Goal: Transaction & Acquisition: Obtain resource

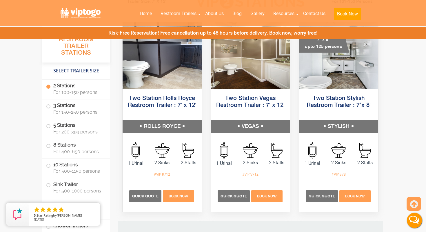
scroll to position [297, 0]
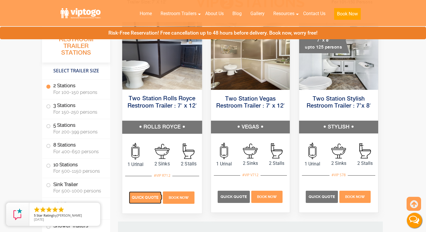
click at [145, 199] on span "Quick Quote" at bounding box center [145, 197] width 27 height 4
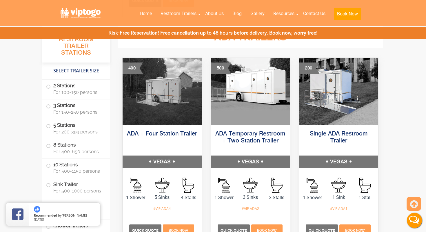
scroll to position [1805, 0]
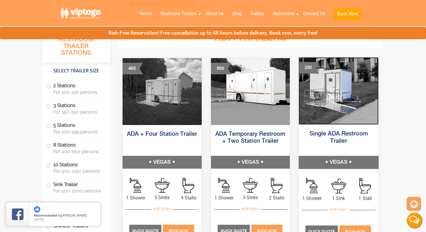
click at [341, 102] on img at bounding box center [339, 90] width 80 height 67
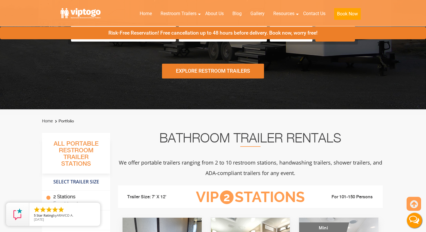
scroll to position [0, 0]
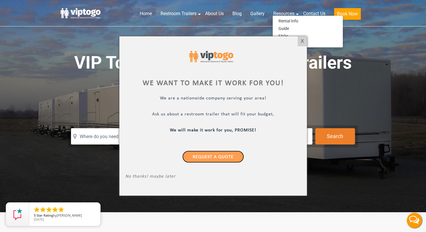
click at [225, 156] on link "Request a Quote" at bounding box center [213, 156] width 62 height 12
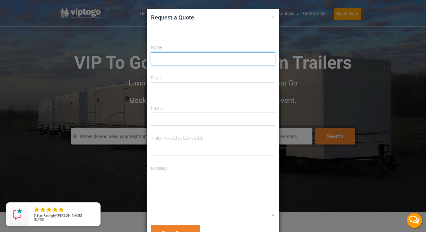
click at [178, 55] on input "Name:" at bounding box center [213, 58] width 124 height 13
type input "[PERSON_NAME]"
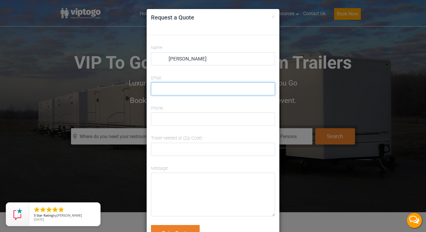
type input "[EMAIL_ADDRESS][DOMAIN_NAME]"
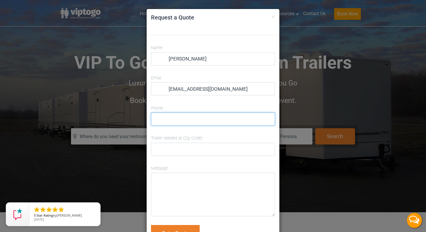
type input "3104304667"
type input "95060"
click at [203, 120] on input "3104304667" at bounding box center [213, 118] width 124 height 13
type input "3"
type input "8313271983"
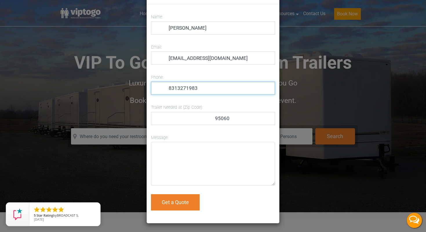
scroll to position [31, 0]
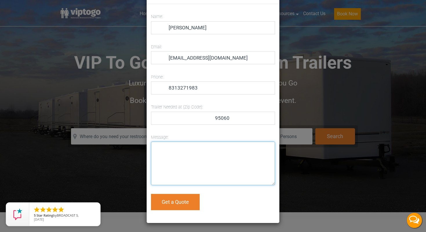
click at [178, 157] on textarea "Message:" at bounding box center [213, 163] width 124 height 44
type textarea "Hello, I would like to get a quote for a long term rental of an"
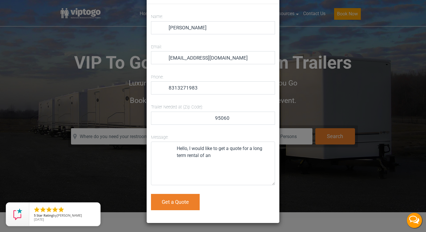
click at [337, 100] on div "× Request a Quote Name: [PERSON_NAME] Email: [EMAIL_ADDRESS][DOMAIN_NAME] Phone…" at bounding box center [213, 116] width 426 height 232
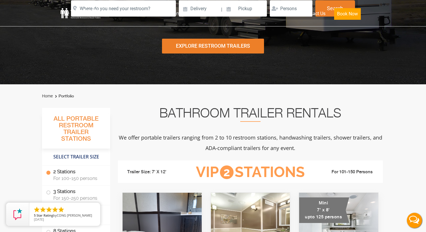
scroll to position [0, 0]
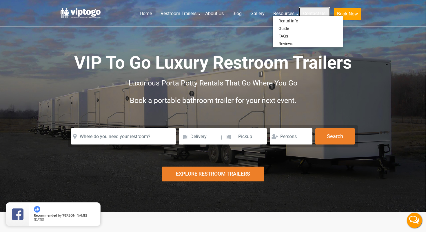
click at [322, 11] on link "Contact Us" at bounding box center [314, 13] width 31 height 13
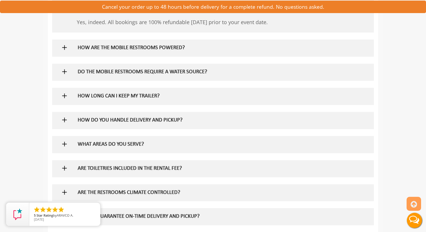
scroll to position [389, 0]
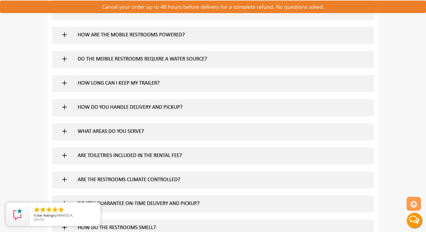
click at [101, 84] on h5 "HOW LONG CAN I KEEP MY TRAILER?" at bounding box center [204, 83] width 252 height 6
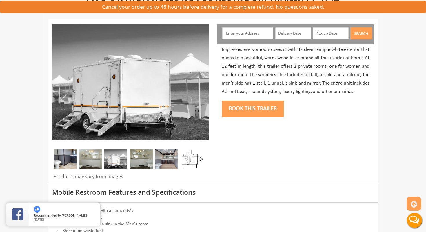
scroll to position [62, 0]
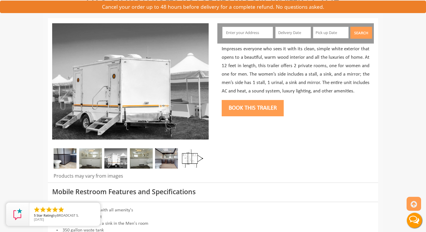
click at [68, 158] on img at bounding box center [65, 158] width 23 height 20
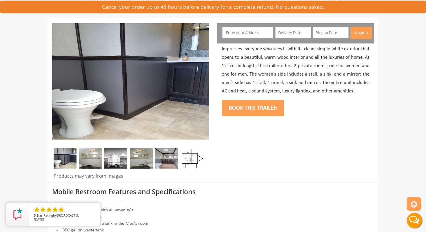
click at [87, 159] on img at bounding box center [90, 158] width 23 height 20
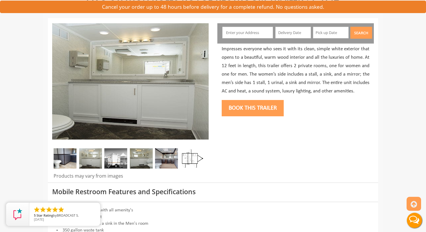
click at [116, 160] on img at bounding box center [115, 158] width 23 height 20
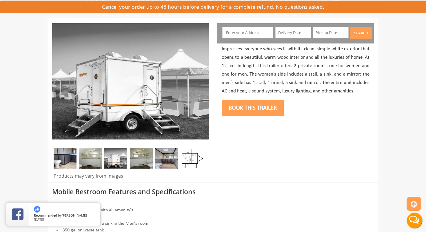
click at [138, 159] on img at bounding box center [141, 158] width 23 height 20
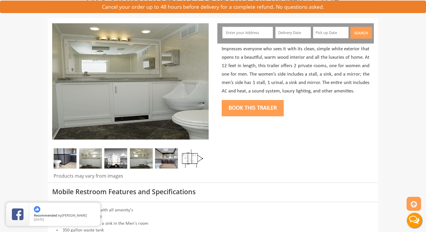
click at [168, 158] on img at bounding box center [166, 158] width 23 height 20
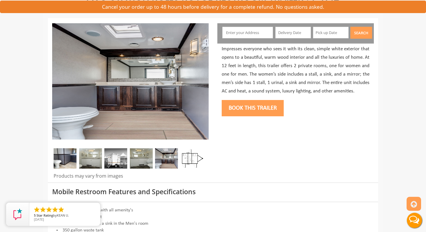
click at [192, 157] on img at bounding box center [191, 158] width 23 height 20
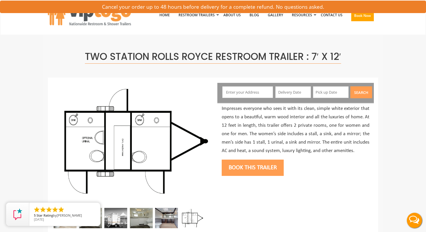
scroll to position [0, 0]
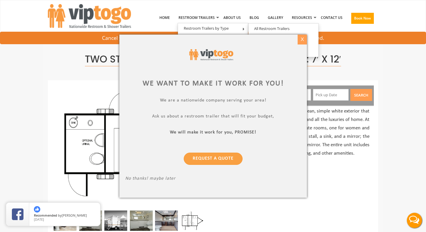
click at [302, 39] on div "X" at bounding box center [302, 40] width 9 height 10
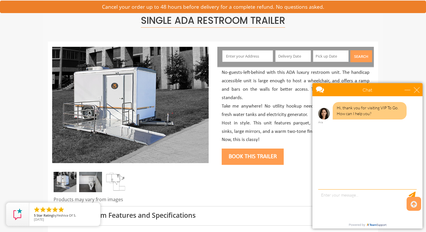
scroll to position [39, 0]
click at [91, 182] on img at bounding box center [90, 181] width 23 height 20
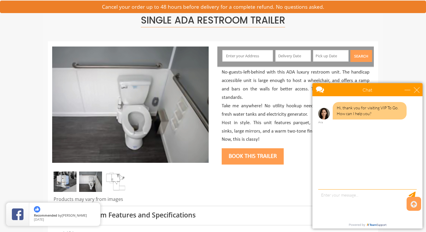
click at [65, 181] on img at bounding box center [65, 181] width 23 height 20
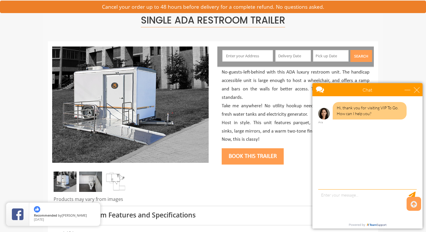
click at [86, 183] on img at bounding box center [90, 181] width 23 height 20
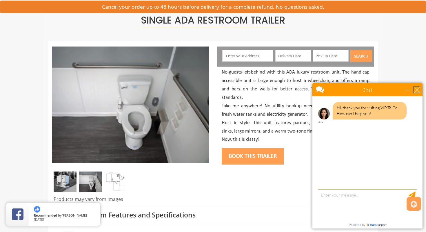
click at [417, 92] on div "close" at bounding box center [417, 90] width 6 height 6
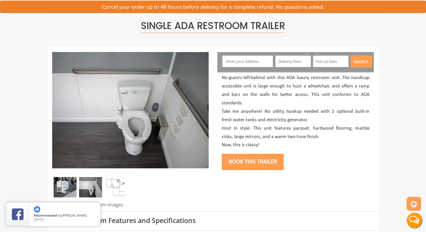
scroll to position [0, 0]
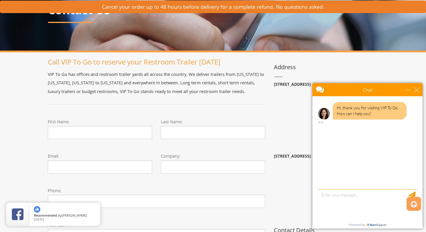
scroll to position [57, 0]
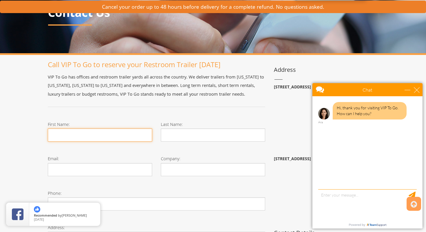
click at [73, 134] on input "First Name:" at bounding box center [100, 134] width 104 height 13
type input "[PERSON_NAME]"
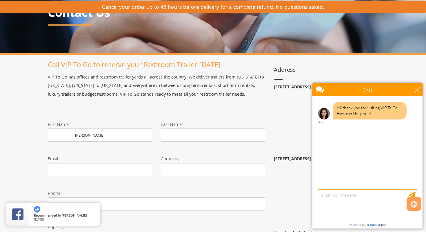
type input "[PERSON_NAME]"
type input "[EMAIL_ADDRESS][DOMAIN_NAME]"
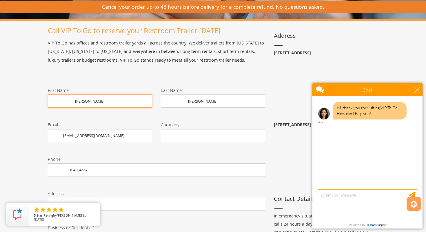
scroll to position [92, 0]
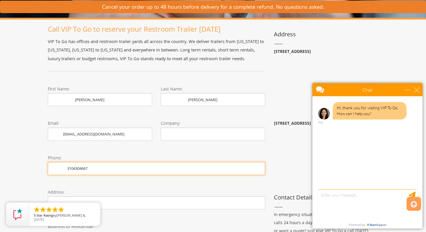
click at [94, 169] on input "3104304667" at bounding box center [157, 168] width 218 height 13
type input "3"
type input "8313271983"
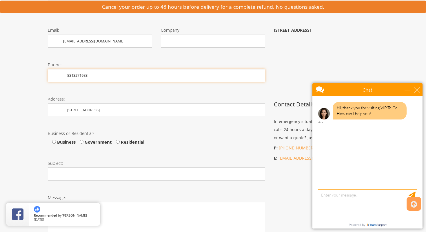
scroll to position [186, 0]
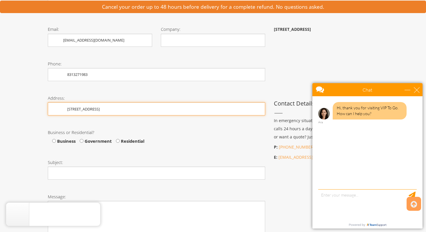
click at [105, 108] on input "203 Market street" at bounding box center [157, 108] width 218 height 13
type input "2"
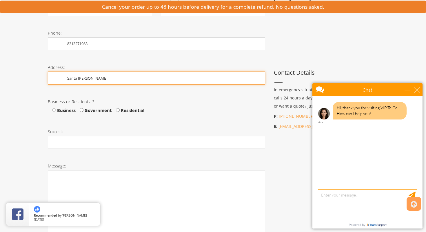
scroll to position [216, 0]
type input "Santa Cruz"
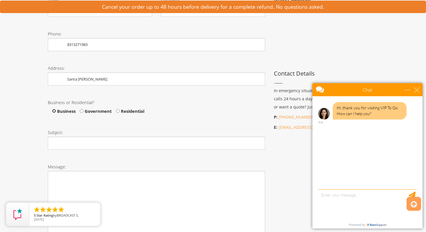
click at [54, 109] on input "Business" at bounding box center [54, 111] width 4 height 4
radio input "true"
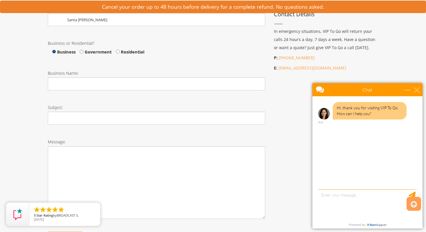
scroll to position [282, 0]
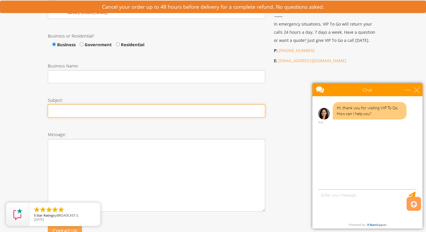
click at [60, 111] on input "Subject:" at bounding box center [157, 110] width 218 height 13
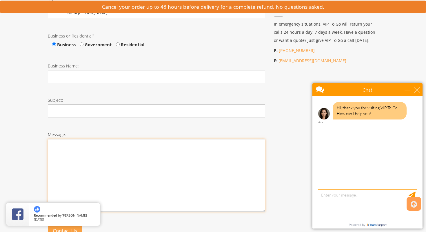
click at [61, 164] on textarea "Message:" at bounding box center [157, 175] width 218 height 73
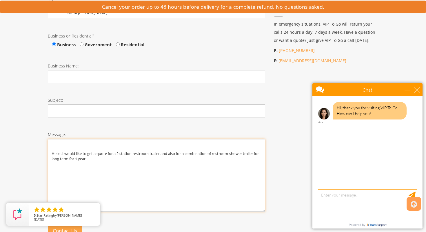
click at [187, 153] on textarea "Hello, I would like to get a quote for a 2 station restroom trailer and also fo…" at bounding box center [157, 175] width 218 height 73
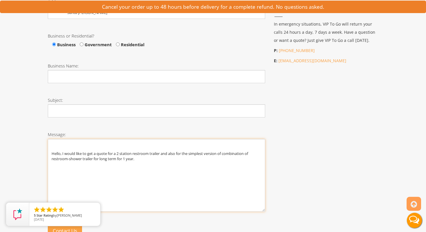
scroll to position [0, 0]
click at [253, 153] on textarea "Hello, I would like to get a quote for a 2 station restroom trailer and also fo…" at bounding box center [157, 175] width 218 height 73
click at [126, 158] on textarea "Hello, I would like to get a quote for a 2 station restroom trailer and also fo…" at bounding box center [157, 175] width 218 height 73
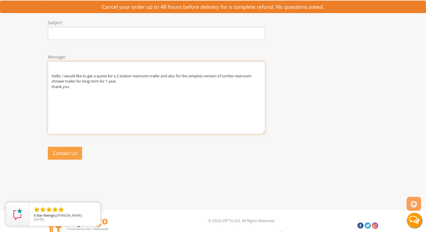
scroll to position [351, 0]
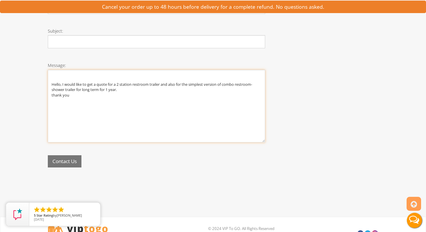
type textarea "Hello, I would like to get a quote for a 2 station restroom trailer and also fo…"
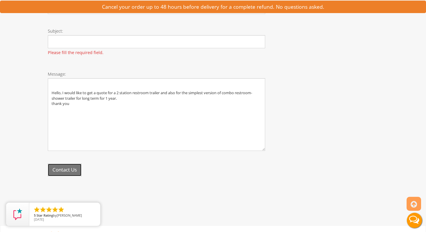
click at [62, 162] on div "Contact Us" at bounding box center [157, 171] width 226 height 25
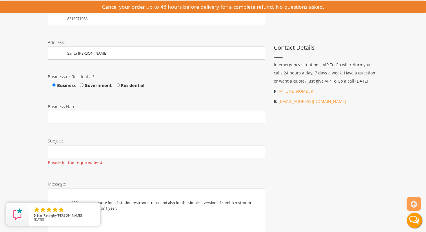
scroll to position [245, 0]
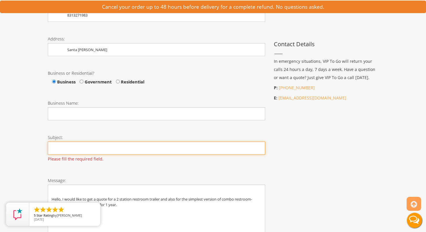
click at [80, 149] on input "Subject:" at bounding box center [157, 147] width 218 height 13
click at [57, 147] on input "Subject:" at bounding box center [157, 147] width 218 height 13
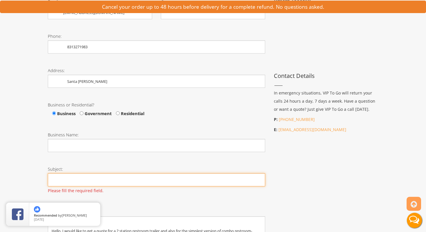
scroll to position [216, 0]
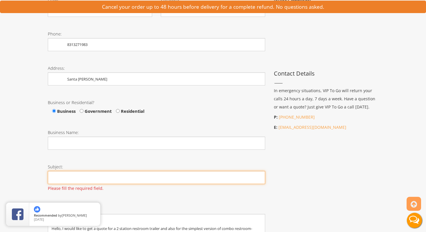
click at [68, 181] on input "Subject:" at bounding box center [157, 177] width 218 height 13
click at [49, 178] on input "Subject:" at bounding box center [157, 177] width 218 height 13
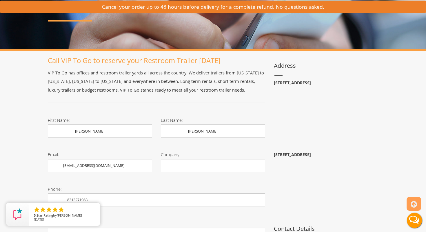
scroll to position [57, 0]
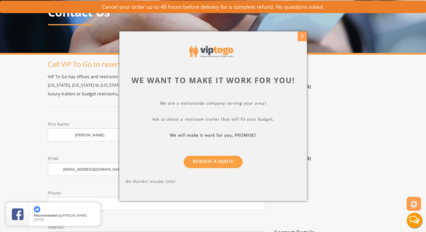
click at [303, 35] on div "X" at bounding box center [302, 36] width 9 height 10
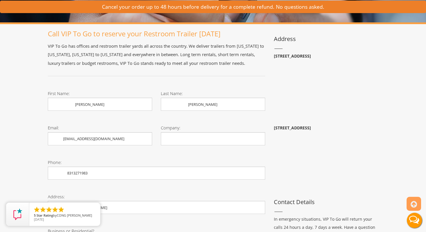
scroll to position [0, 0]
